Goal: Book appointment/travel/reservation

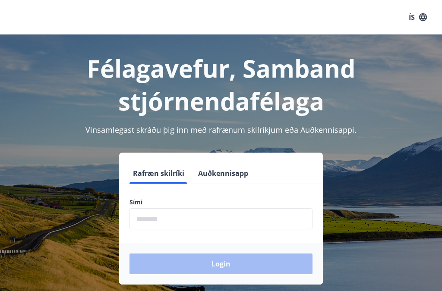
click at [221, 217] on input "phone" at bounding box center [220, 218] width 183 height 21
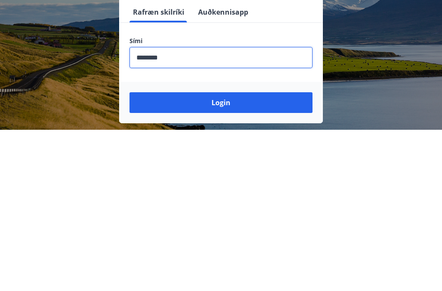
type input "********"
click at [236, 254] on button "Login" at bounding box center [220, 264] width 183 height 21
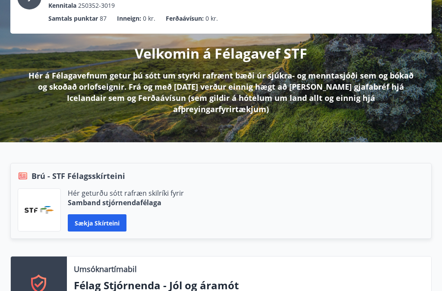
scroll to position [74, 0]
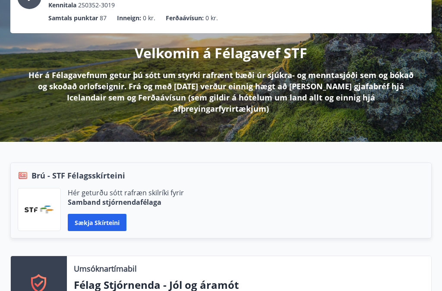
click at [103, 214] on button "Sækja skírteini" at bounding box center [97, 222] width 59 height 17
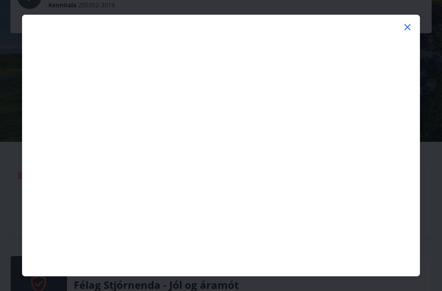
click at [81, 291] on div at bounding box center [221, 145] width 442 height 291
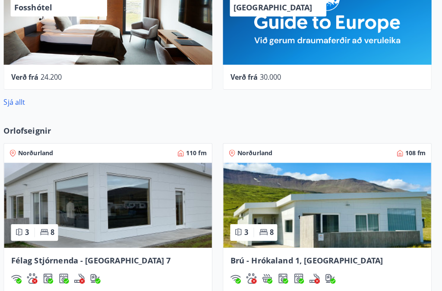
scroll to position [944, 0]
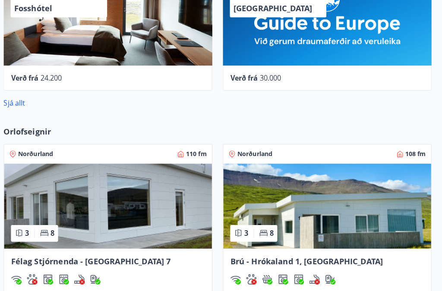
click at [335, 200] on img at bounding box center [328, 203] width 204 height 84
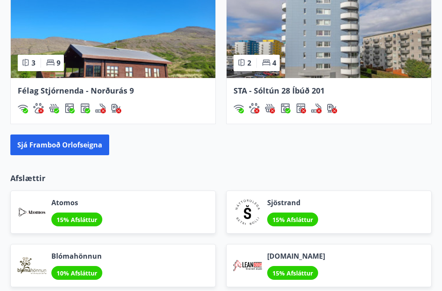
scroll to position [1267, 0]
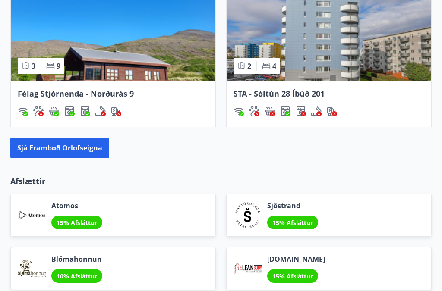
click at [80, 138] on button "Sjá framboð orlofseigna" at bounding box center [59, 148] width 99 height 21
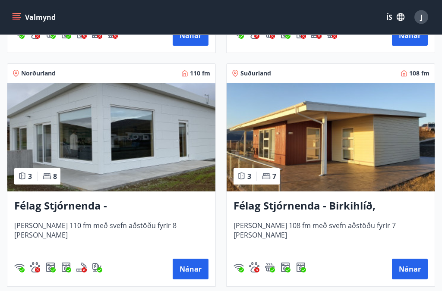
scroll to position [2698, 0]
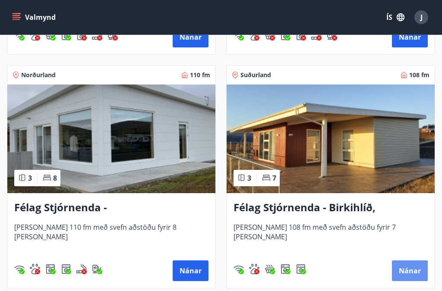
click at [416, 261] on button "Nánar" at bounding box center [410, 271] width 36 height 21
